Goal: Transaction & Acquisition: Book appointment/travel/reservation

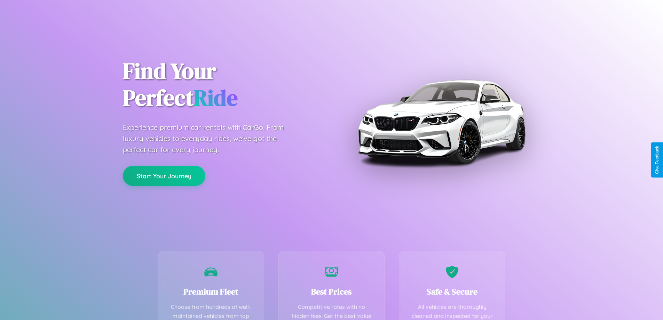
scroll to position [203, 0]
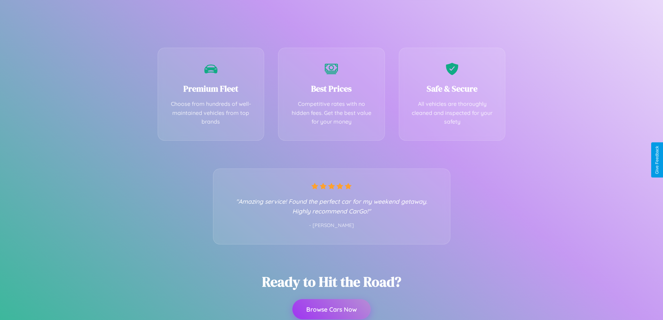
click at [331, 310] on button "Browse Cars Now" at bounding box center [331, 309] width 78 height 20
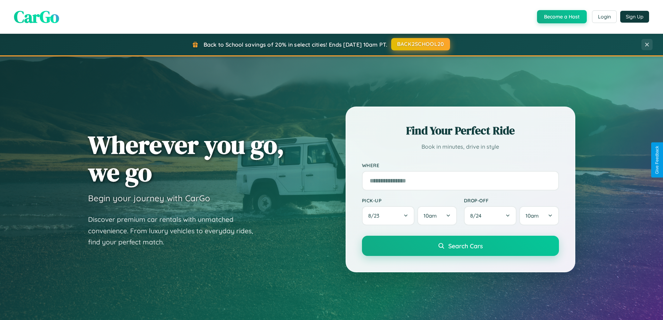
click at [420, 44] on button "BACK2SCHOOL20" at bounding box center [420, 44] width 59 height 13
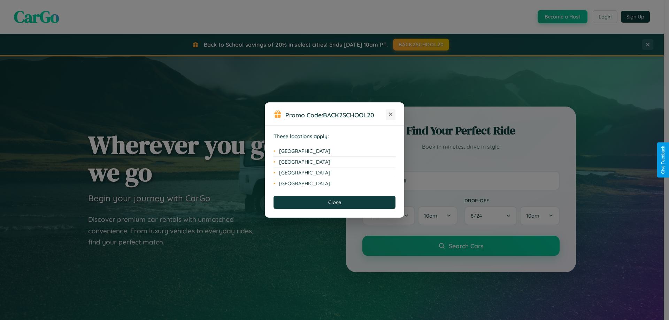
click at [390, 115] on icon at bounding box center [391, 114] width 4 height 4
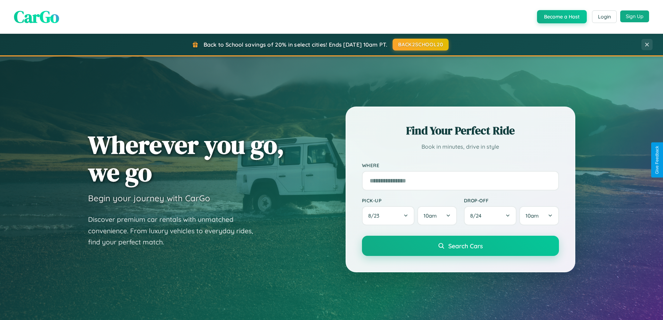
click at [635, 16] on button "Sign Up" at bounding box center [634, 16] width 29 height 12
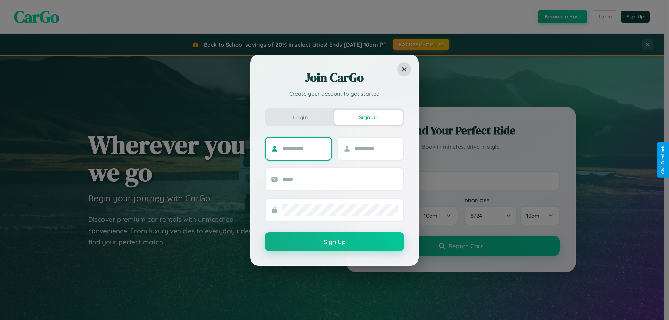
click at [304, 148] on input "text" at bounding box center [304, 148] width 44 height 11
type input "*******"
click at [376, 148] on input "text" at bounding box center [376, 148] width 44 height 11
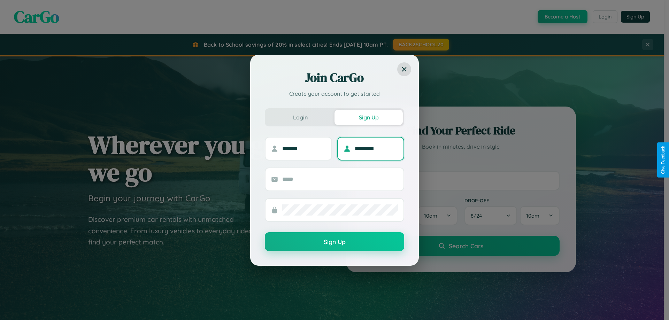
type input "*********"
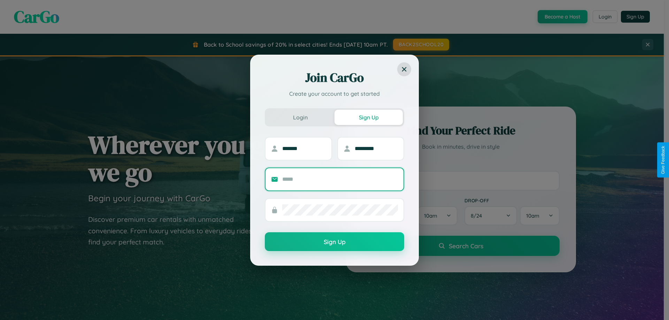
click at [340, 179] on input "text" at bounding box center [340, 179] width 116 height 11
type input "**********"
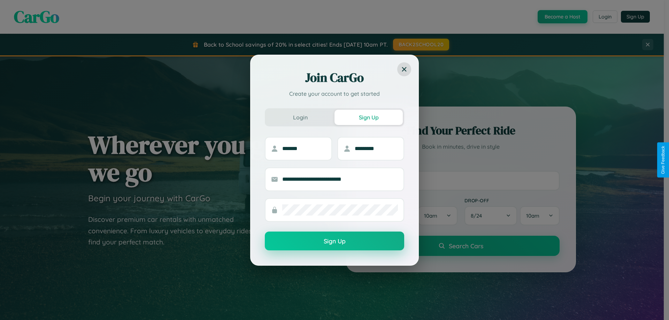
click at [334, 241] on button "Sign Up" at bounding box center [334, 241] width 139 height 19
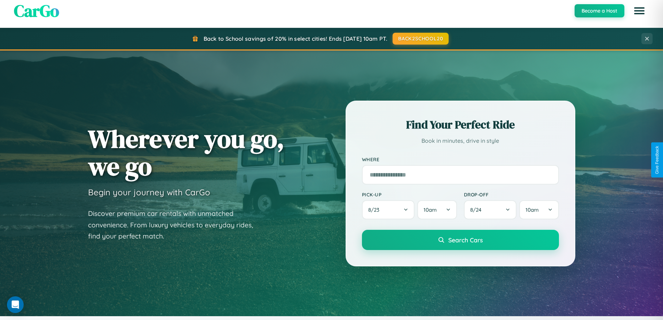
scroll to position [1340, 0]
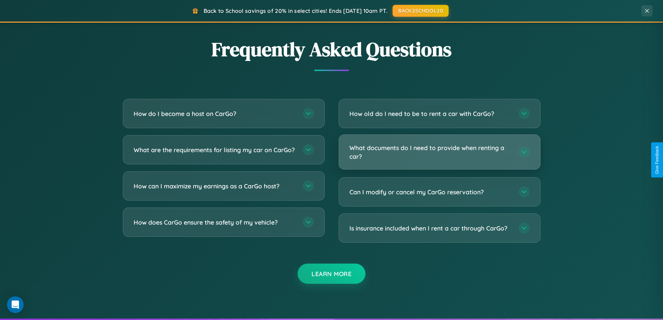
click at [439, 152] on h3 "What documents do I need to provide when renting a car?" at bounding box center [431, 151] width 162 height 17
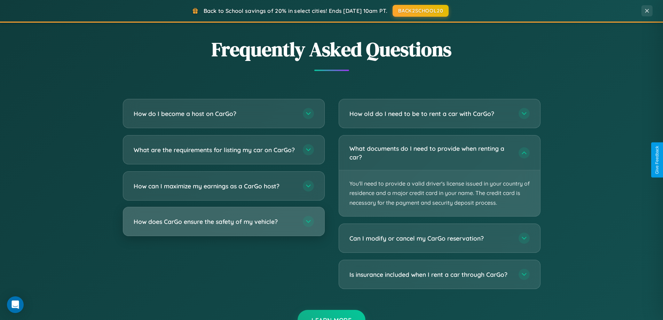
click at [224, 226] on h3 "How does CarGo ensure the safety of my vehicle?" at bounding box center [215, 221] width 162 height 9
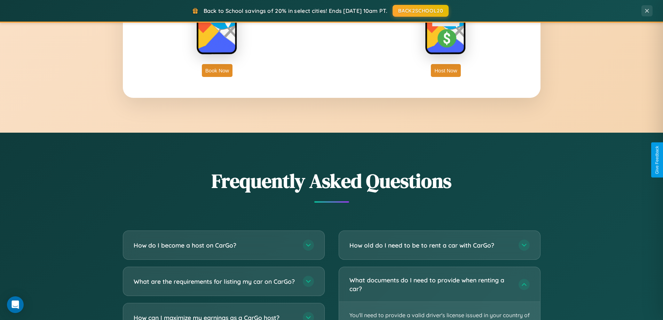
scroll to position [1119, 0]
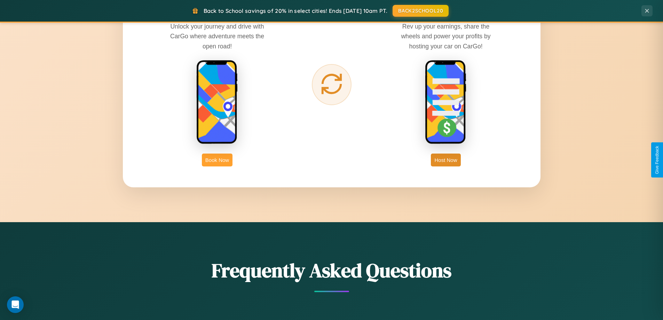
click at [217, 160] on button "Book Now" at bounding box center [217, 160] width 31 height 13
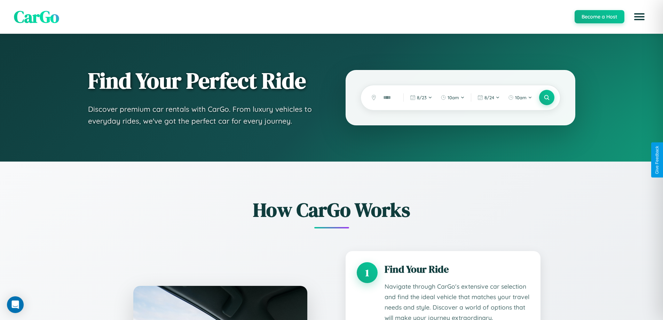
scroll to position [580, 0]
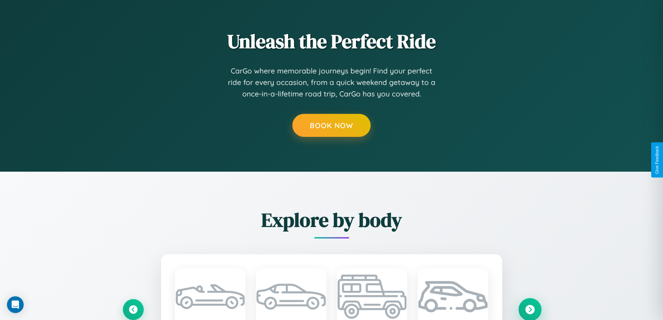
click at [530, 309] on icon at bounding box center [529, 309] width 9 height 9
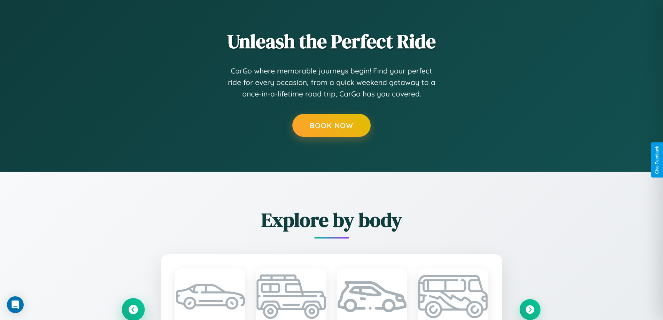
click at [133, 309] on icon at bounding box center [132, 309] width 11 height 11
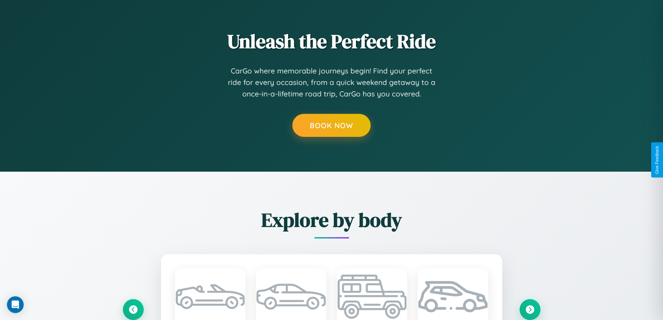
scroll to position [0, 0]
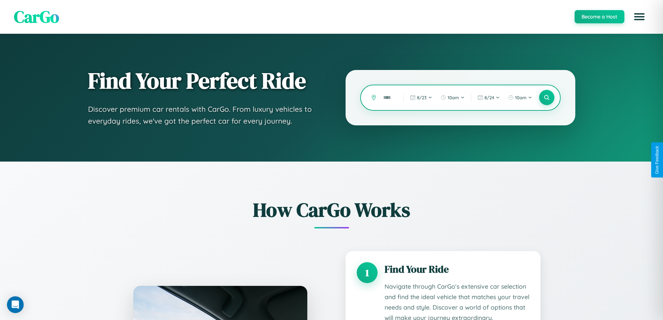
click at [388, 97] on input "text" at bounding box center [388, 98] width 17 height 12
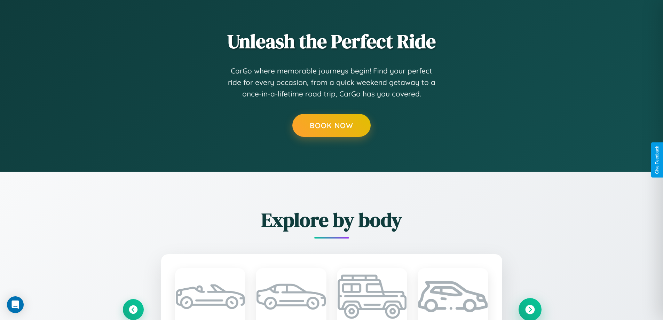
click at [530, 309] on icon at bounding box center [529, 309] width 9 height 9
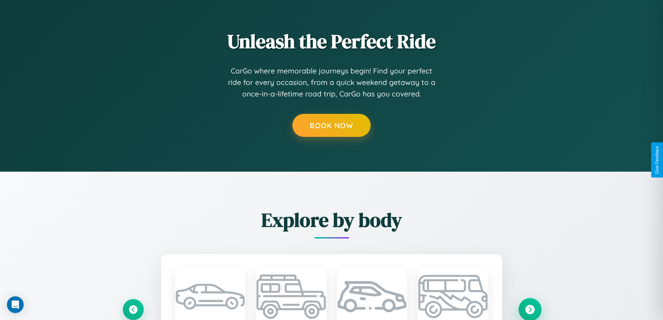
scroll to position [0, 0]
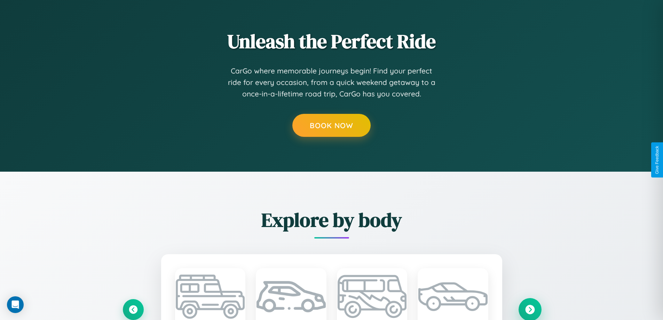
click at [530, 309] on icon at bounding box center [529, 309] width 9 height 9
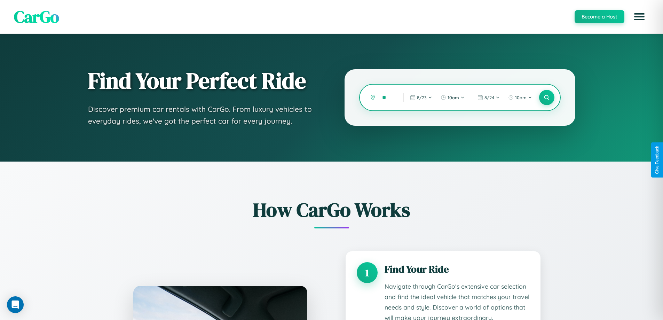
type input "*"
type input "*********"
click at [547, 97] on icon at bounding box center [547, 97] width 7 height 7
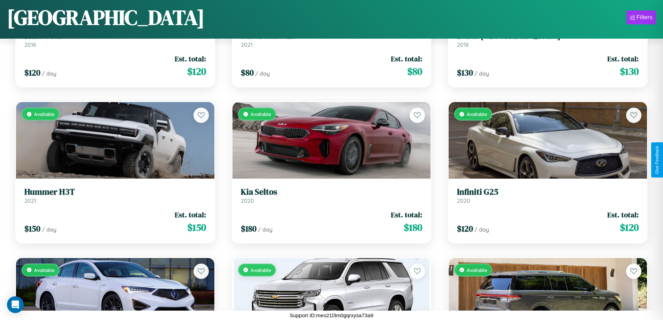
scroll to position [1501, 0]
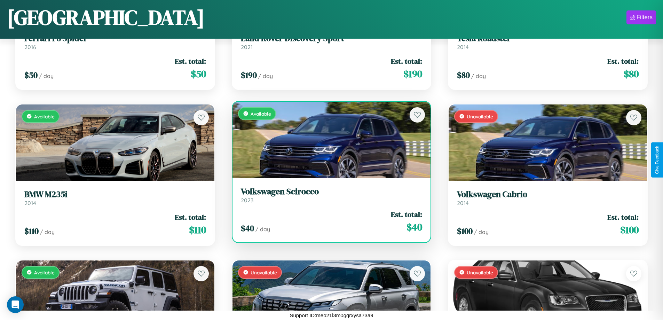
click at [329, 221] on div "$ 40 / day Est. total: $ 40" at bounding box center [332, 221] width 182 height 25
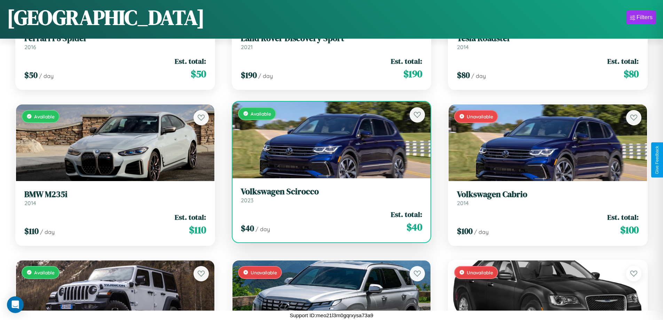
click at [329, 221] on div "$ 40 / day Est. total: $ 40" at bounding box center [332, 221] width 182 height 25
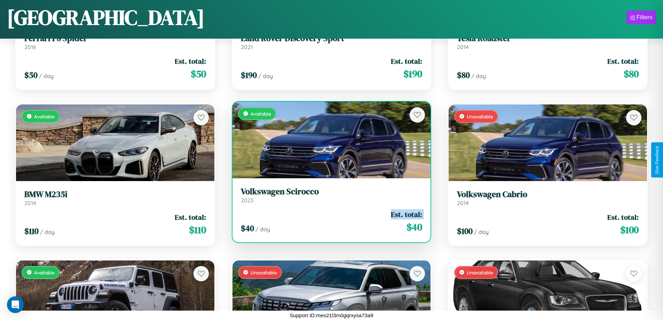
click at [329, 221] on div "$ 40 / day Est. total: $ 40" at bounding box center [332, 221] width 182 height 25
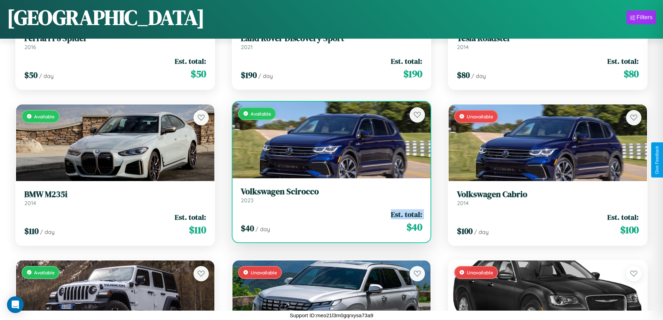
click at [329, 221] on div "$ 40 / day Est. total: $ 40" at bounding box center [332, 221] width 182 height 25
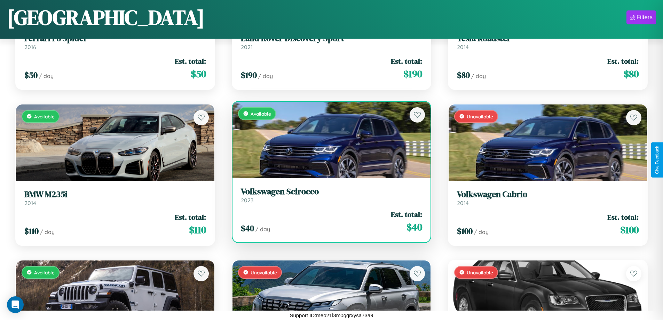
click at [329, 221] on div "$ 40 / day Est. total: $ 40" at bounding box center [332, 221] width 182 height 25
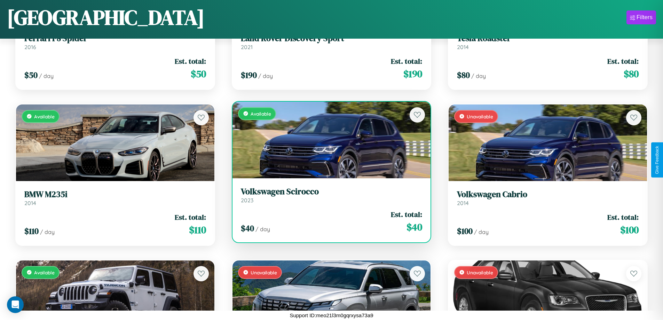
click at [329, 195] on h3 "Volkswagen Scirocco" at bounding box center [332, 192] width 182 height 10
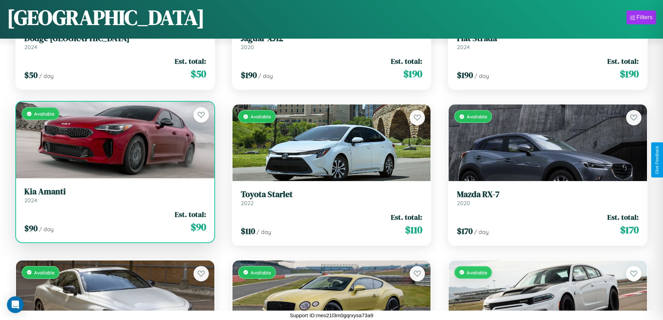
click at [114, 140] on div "Available" at bounding box center [115, 140] width 198 height 77
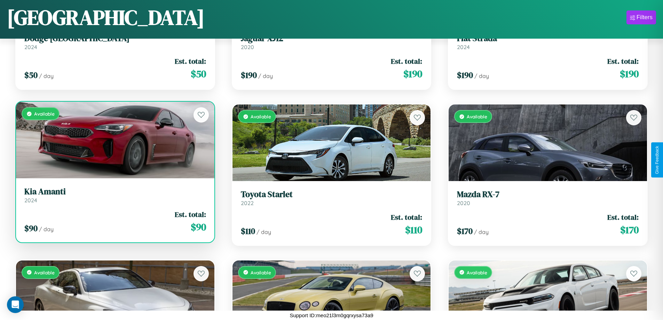
click at [114, 140] on div "Available" at bounding box center [115, 140] width 198 height 77
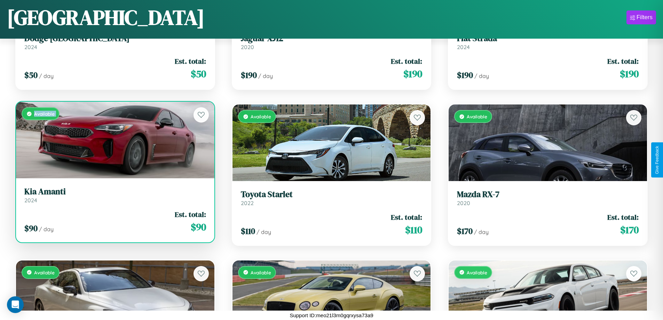
click at [114, 140] on div "Available" at bounding box center [115, 140] width 198 height 77
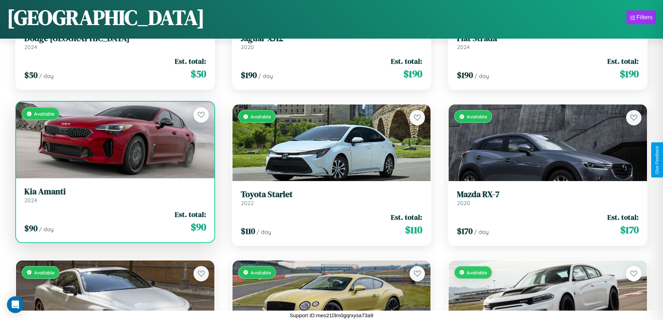
click at [114, 140] on div "Available" at bounding box center [115, 140] width 198 height 77
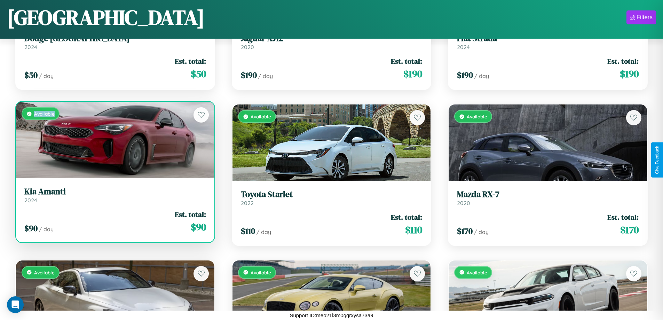
click at [114, 140] on div "Available" at bounding box center [115, 140] width 198 height 77
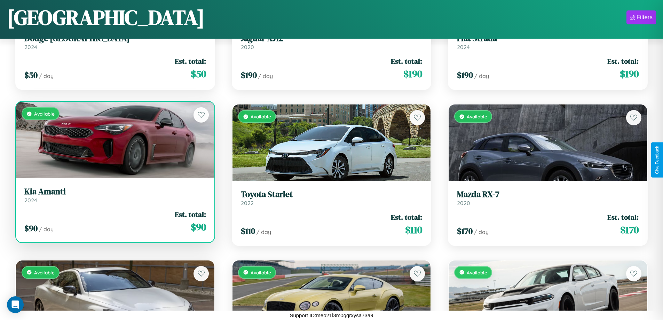
click at [114, 195] on h3 "Kia Amanti" at bounding box center [115, 192] width 182 height 10
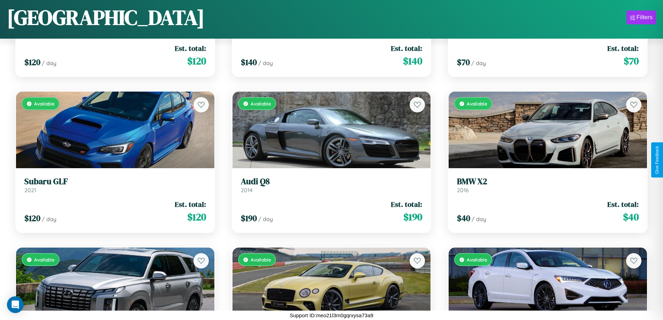
scroll to position [6491, 0]
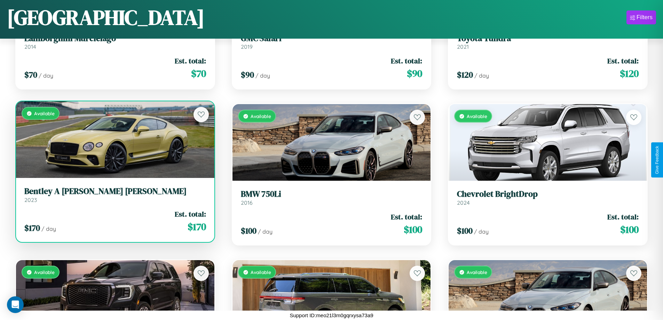
click at [114, 197] on link "Bentley A Smith GT Bentley 2023" at bounding box center [115, 194] width 182 height 17
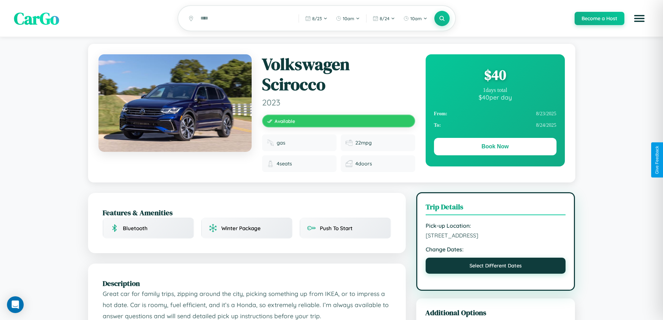
click at [496, 267] on button "Select Different Dates" at bounding box center [496, 266] width 140 height 16
select select "*"
select select "****"
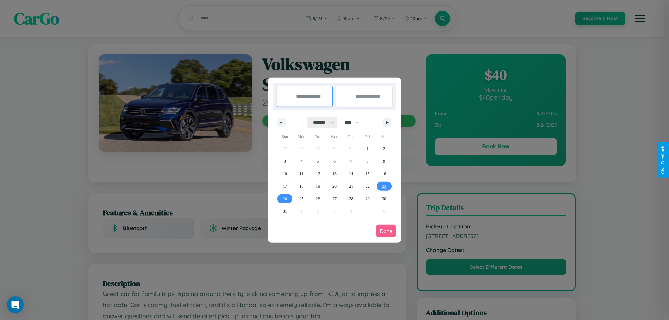
drag, startPoint x: 320, startPoint y: 122, endPoint x: 334, endPoint y: 140, distance: 22.3
click at [320, 122] on select "******* ******** ***** ***** *** **** **** ****** ********* ******* ******** **…" at bounding box center [322, 122] width 30 height 11
select select "*"
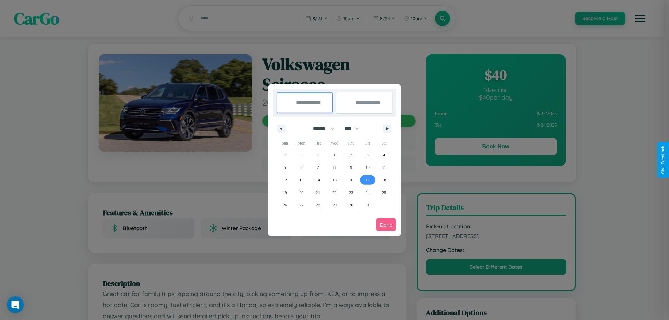
click at [367, 180] on span "17" at bounding box center [367, 180] width 4 height 13
type input "**********"
click at [284, 205] on span "26" at bounding box center [285, 205] width 4 height 13
type input "**********"
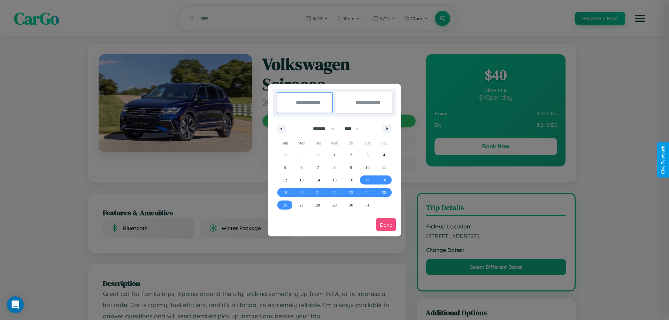
click at [386, 225] on button "Done" at bounding box center [385, 224] width 19 height 13
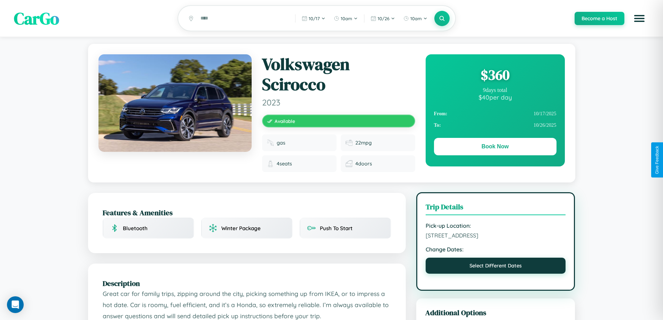
click at [496, 267] on button "Select Different Dates" at bounding box center [496, 266] width 140 height 16
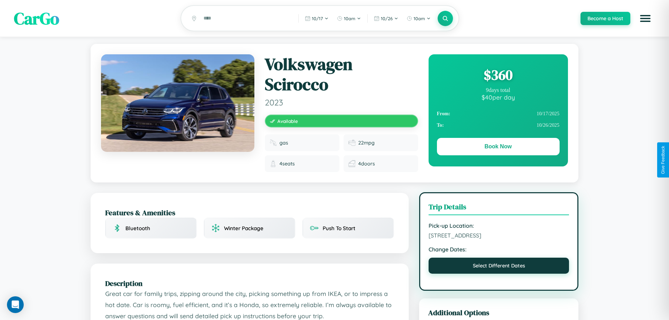
select select "*"
select select "****"
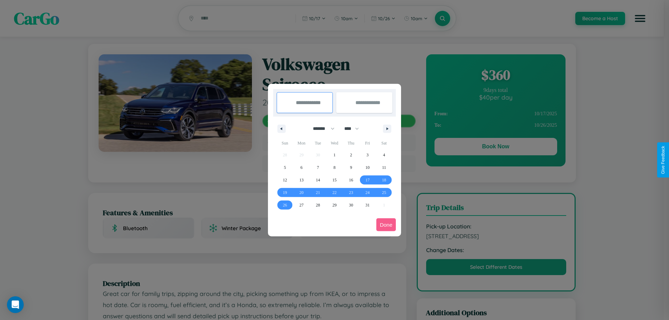
drag, startPoint x: 320, startPoint y: 128, endPoint x: 334, endPoint y: 140, distance: 17.8
click at [320, 128] on select "******* ******** ***** ***** *** **** **** ****** ********* ******* ******** **…" at bounding box center [322, 128] width 30 height 11
select select "**"
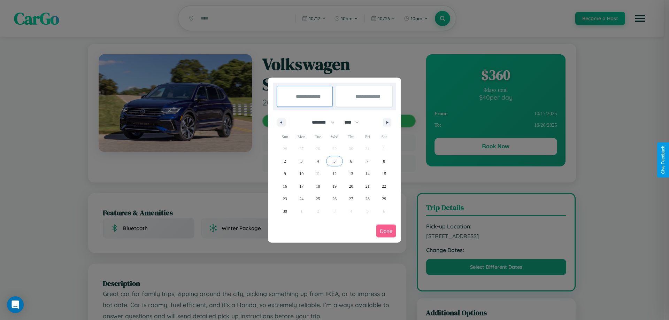
click at [334, 161] on span "5" at bounding box center [334, 161] width 2 height 13
type input "**********"
click at [334, 173] on span "12" at bounding box center [334, 173] width 4 height 13
type input "**********"
click at [386, 231] on button "Done" at bounding box center [385, 231] width 19 height 13
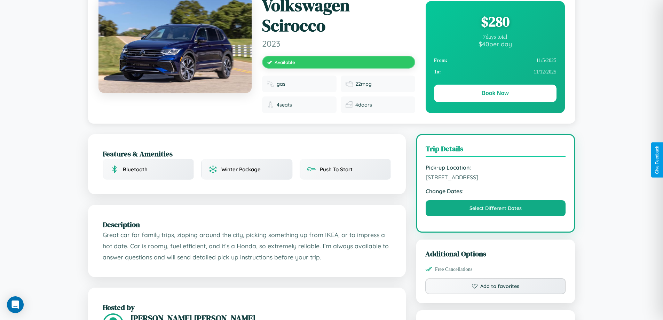
scroll to position [234, 0]
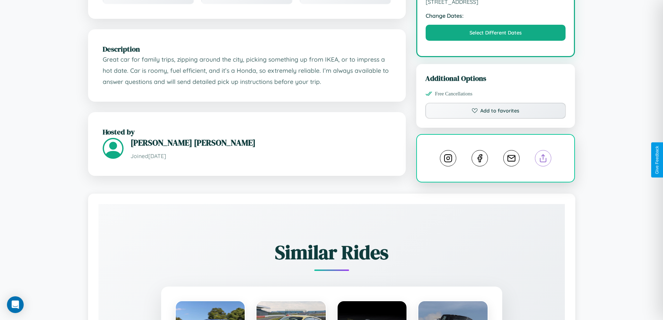
click at [544, 159] on line at bounding box center [544, 157] width 0 height 5
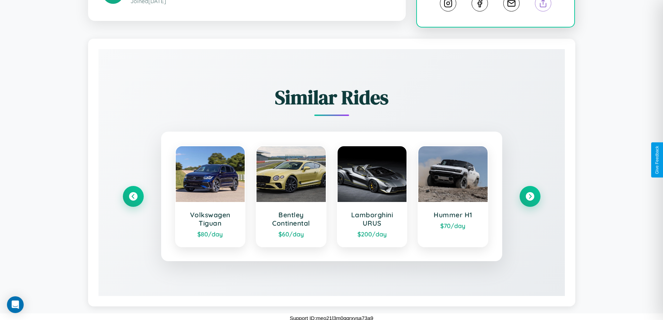
scroll to position [393, 0]
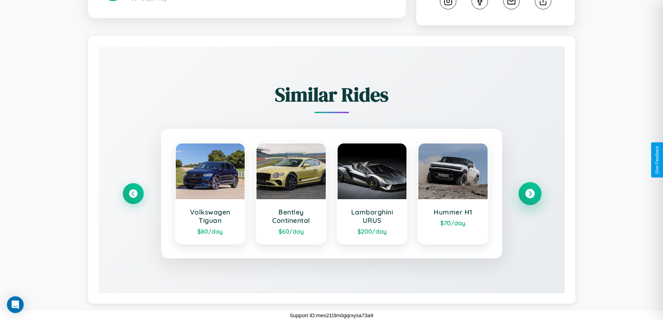
click at [530, 194] on icon at bounding box center [529, 193] width 9 height 9
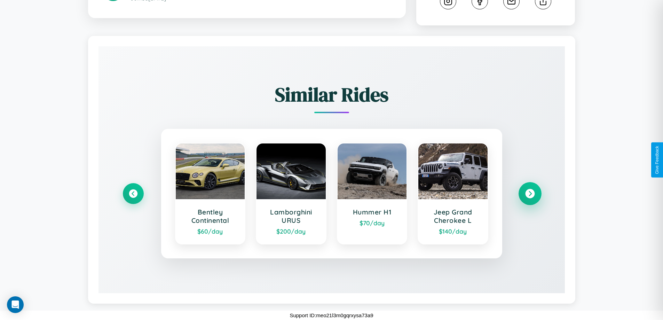
click at [530, 194] on icon at bounding box center [529, 193] width 9 height 9
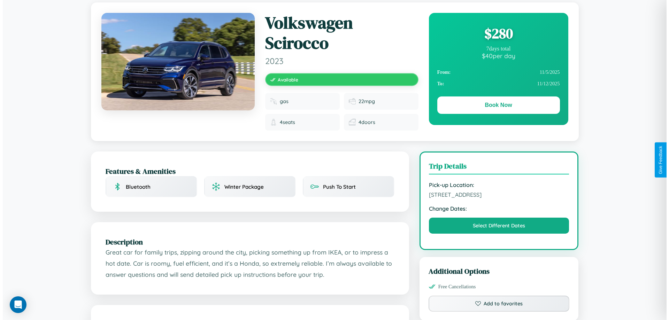
scroll to position [0, 0]
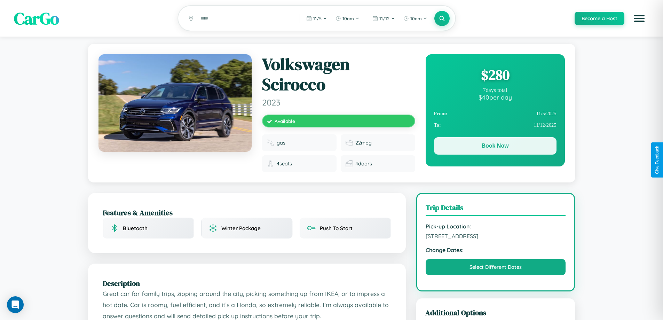
click at [495, 147] on button "Book Now" at bounding box center [495, 145] width 123 height 17
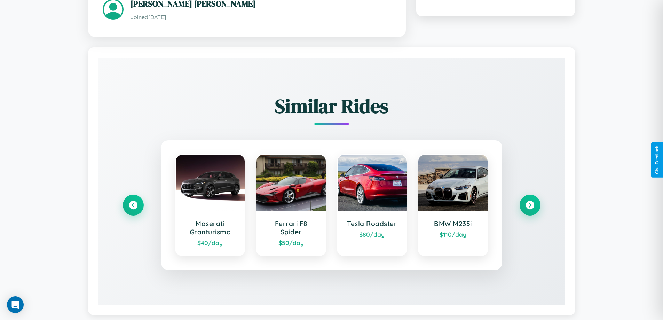
scroll to position [408, 0]
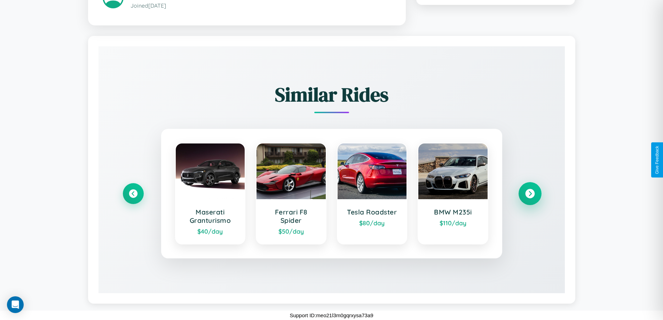
click at [530, 193] on icon at bounding box center [529, 193] width 9 height 9
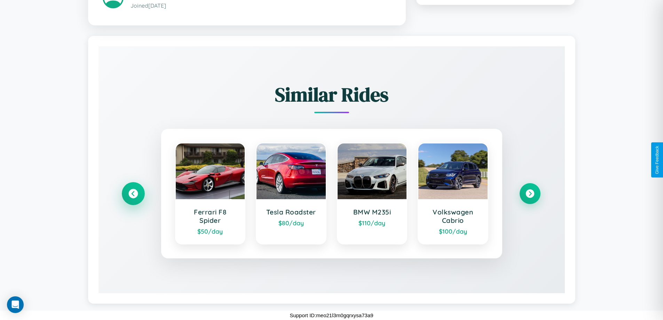
click at [133, 193] on icon at bounding box center [132, 193] width 9 height 9
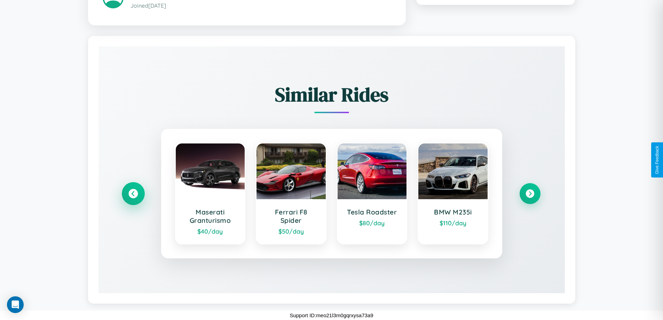
click at [133, 193] on icon at bounding box center [132, 193] width 9 height 9
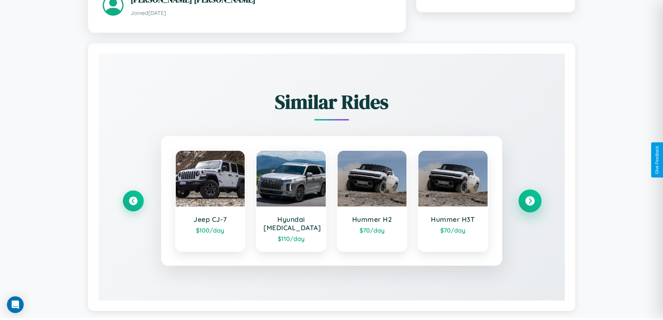
click at [530, 197] on icon at bounding box center [529, 200] width 9 height 9
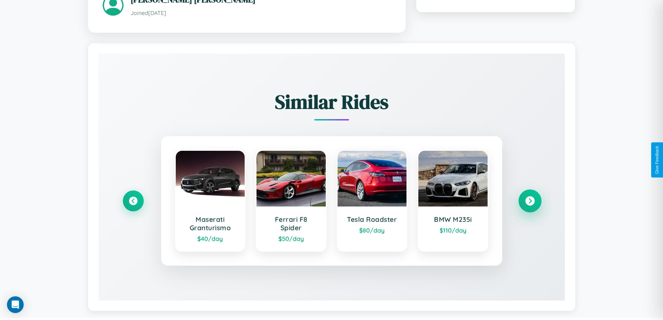
click at [530, 202] on icon at bounding box center [529, 200] width 9 height 9
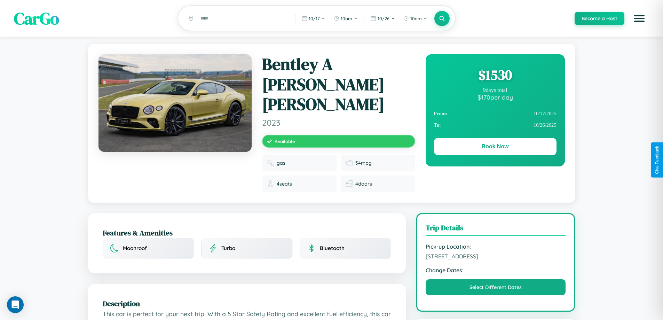
scroll to position [77, 0]
